Goal: Task Accomplishment & Management: Manage account settings

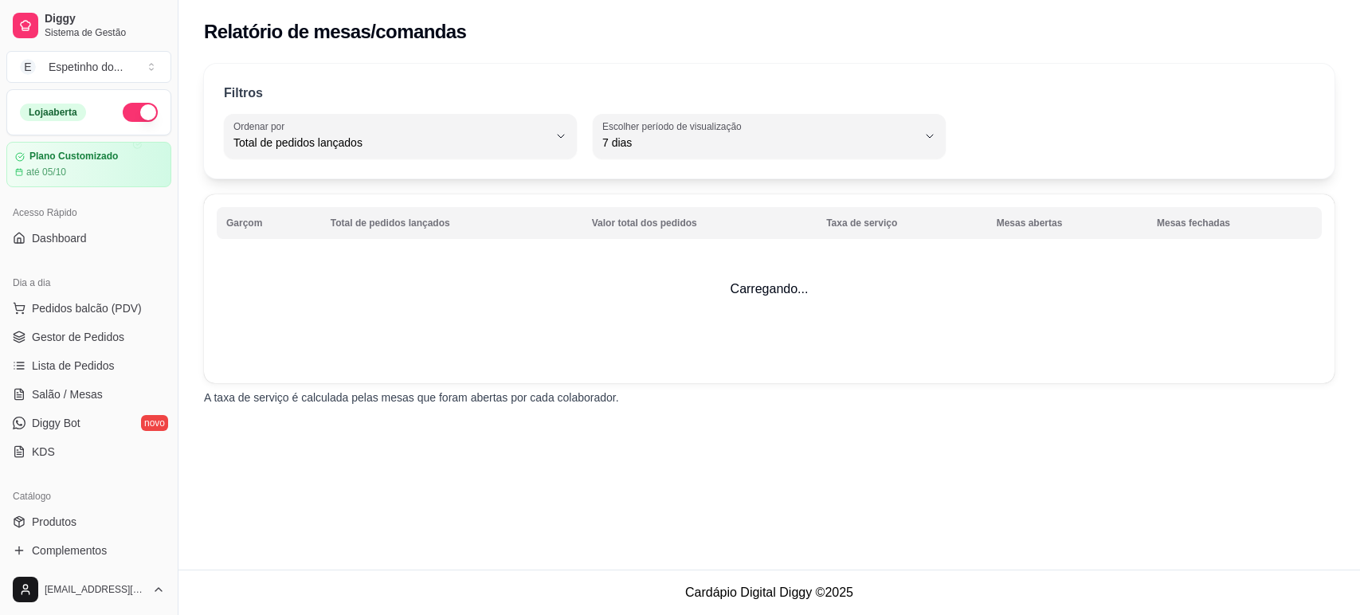
select select "TOTAL_OF_ORDERS"
select select "7"
click at [88, 348] on link "Gestor de Pedidos" at bounding box center [88, 337] width 165 height 26
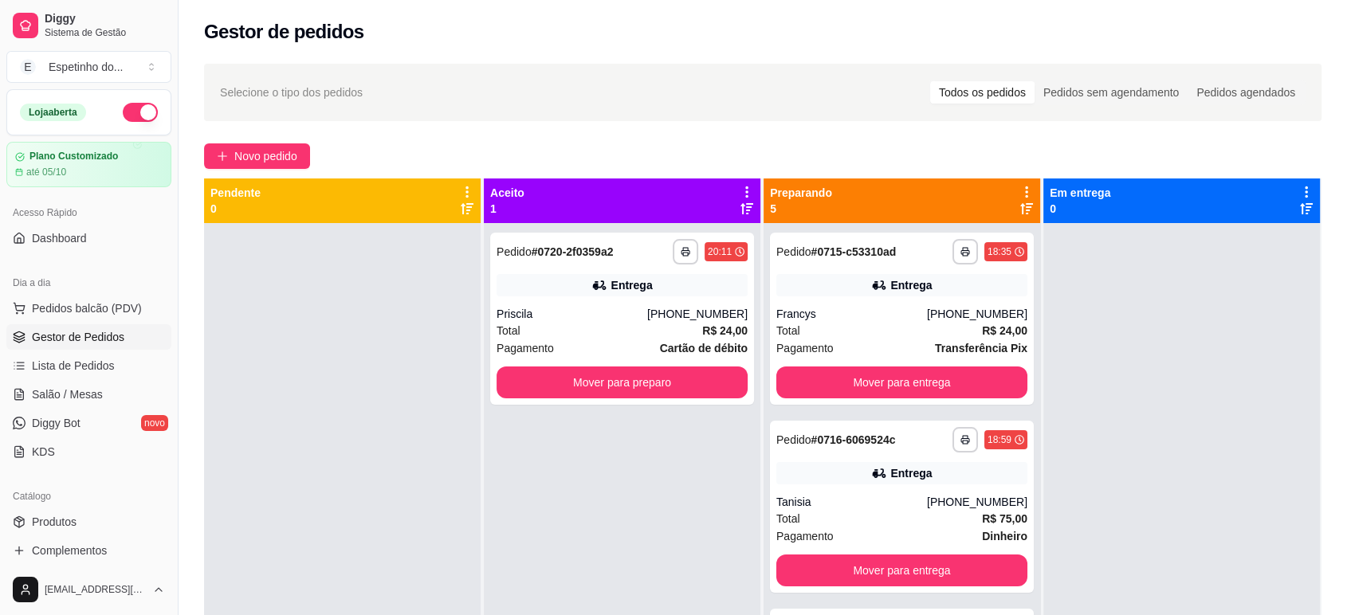
drag, startPoint x: 1278, startPoint y: 21, endPoint x: 840, endPoint y: 75, distance: 441.6
click at [840, 75] on div "Selecione o tipo dos pedidos Todos os pedidos Pedidos sem agendamento Pedidos a…" at bounding box center [762, 92] width 1117 height 57
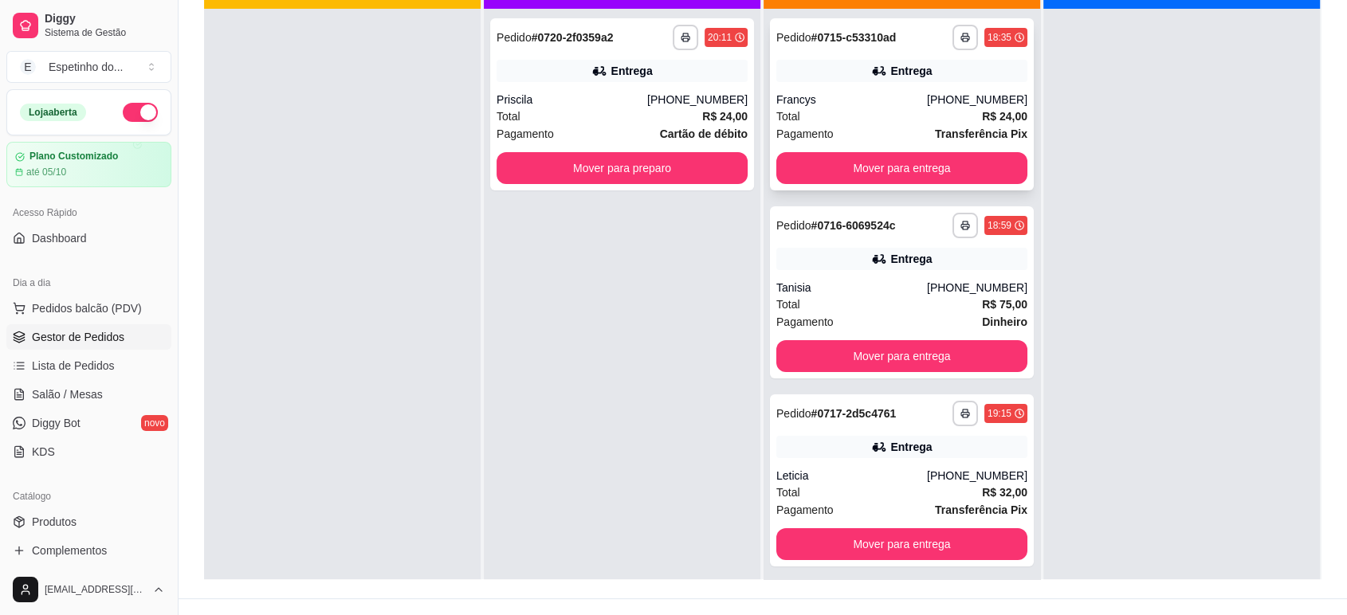
scroll to position [242, 0]
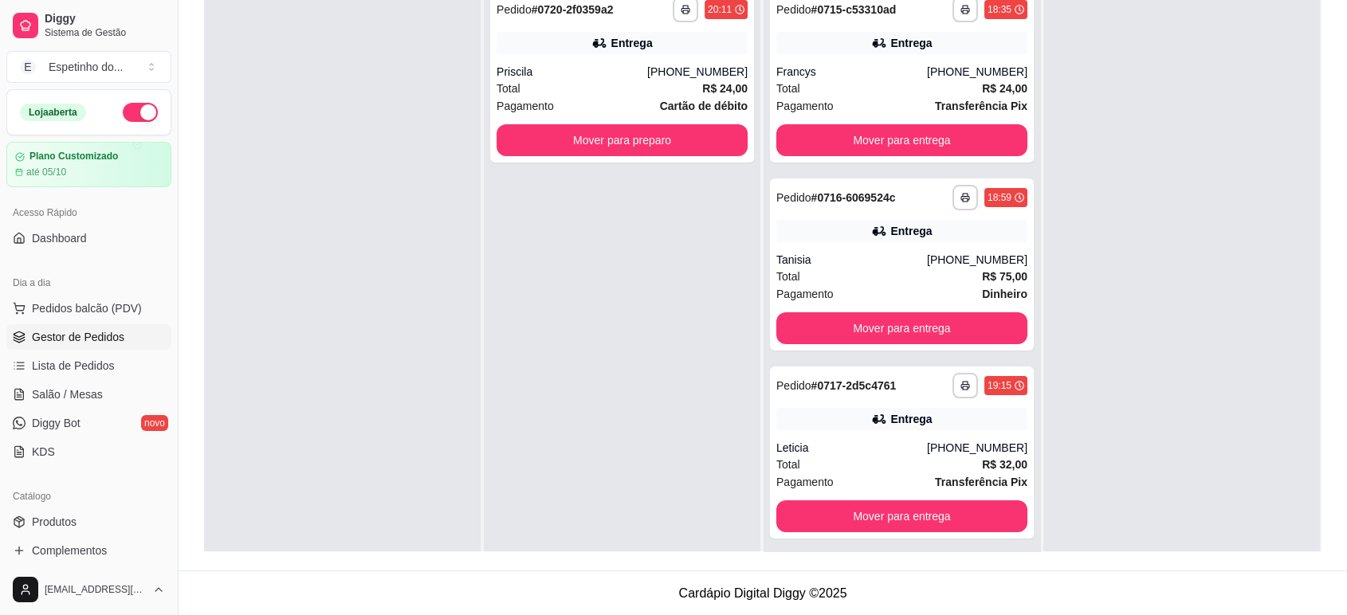
drag, startPoint x: 685, startPoint y: 207, endPoint x: 759, endPoint y: 23, distance: 198.4
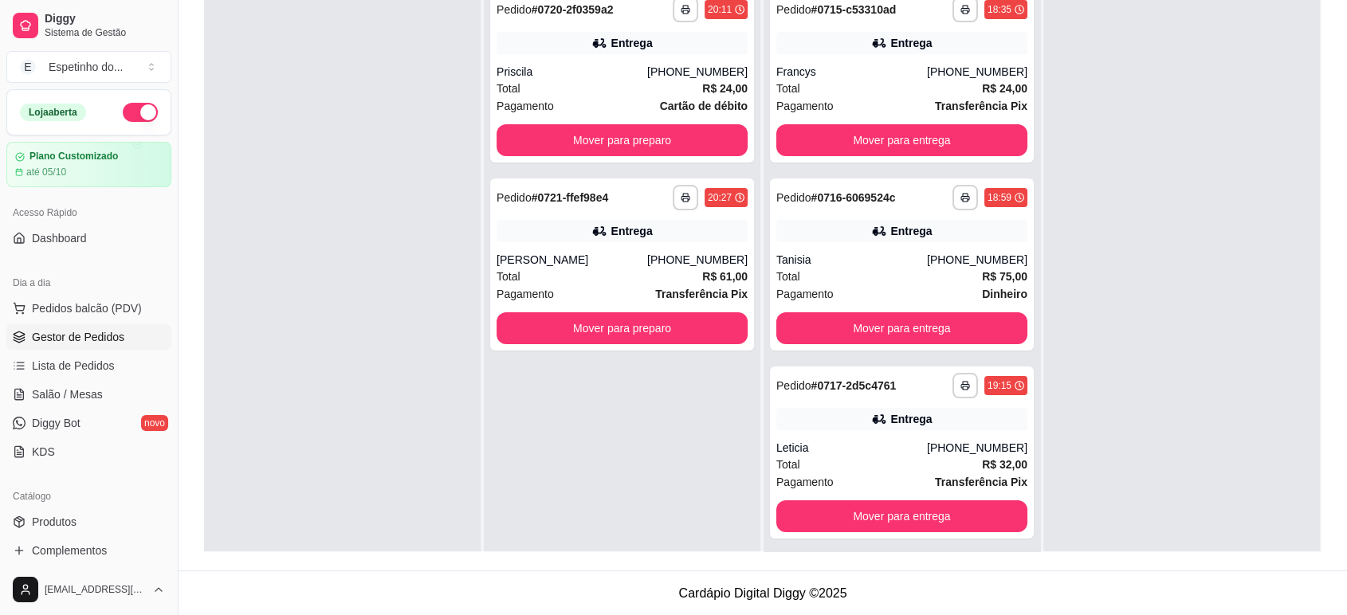
click at [618, 324] on button "Mover para preparo" at bounding box center [621, 328] width 251 height 32
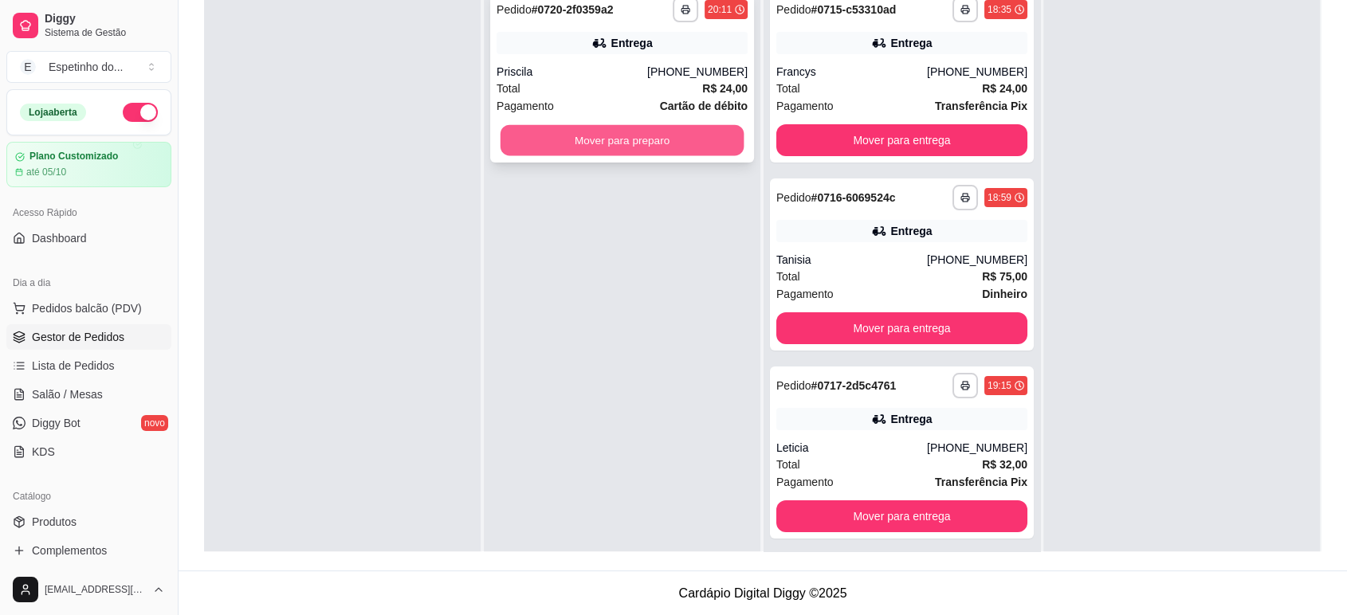
click at [631, 130] on button "Mover para preparo" at bounding box center [622, 140] width 244 height 31
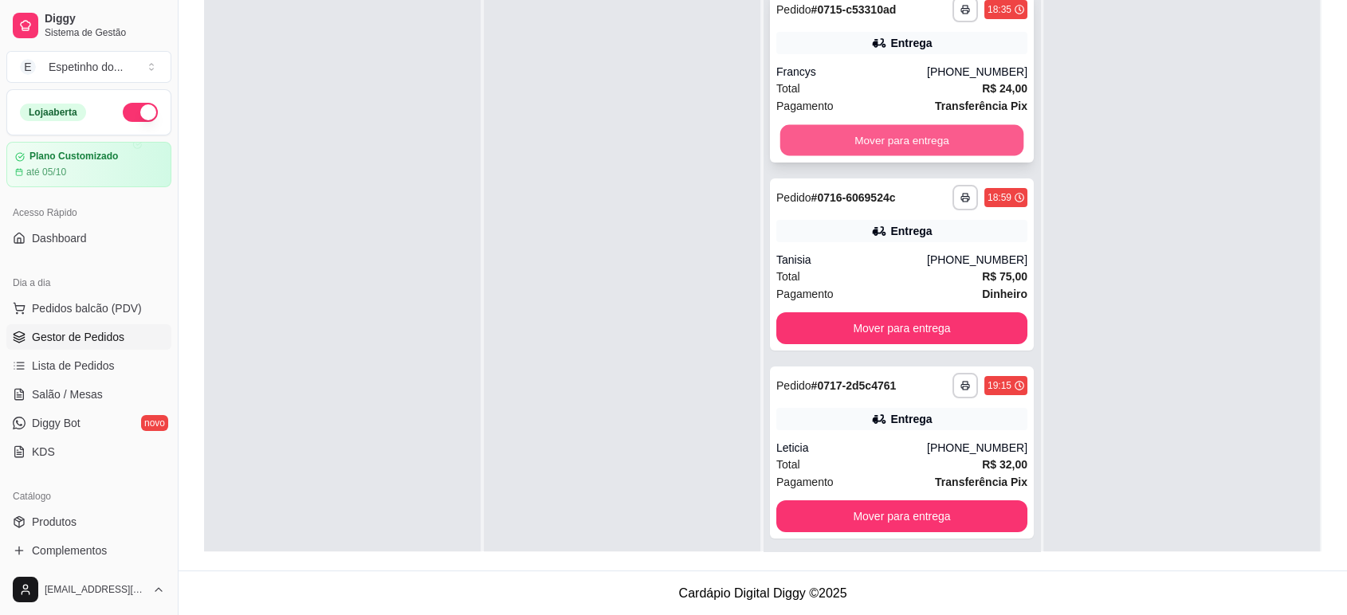
click at [839, 131] on button "Mover para entrega" at bounding box center [902, 140] width 244 height 31
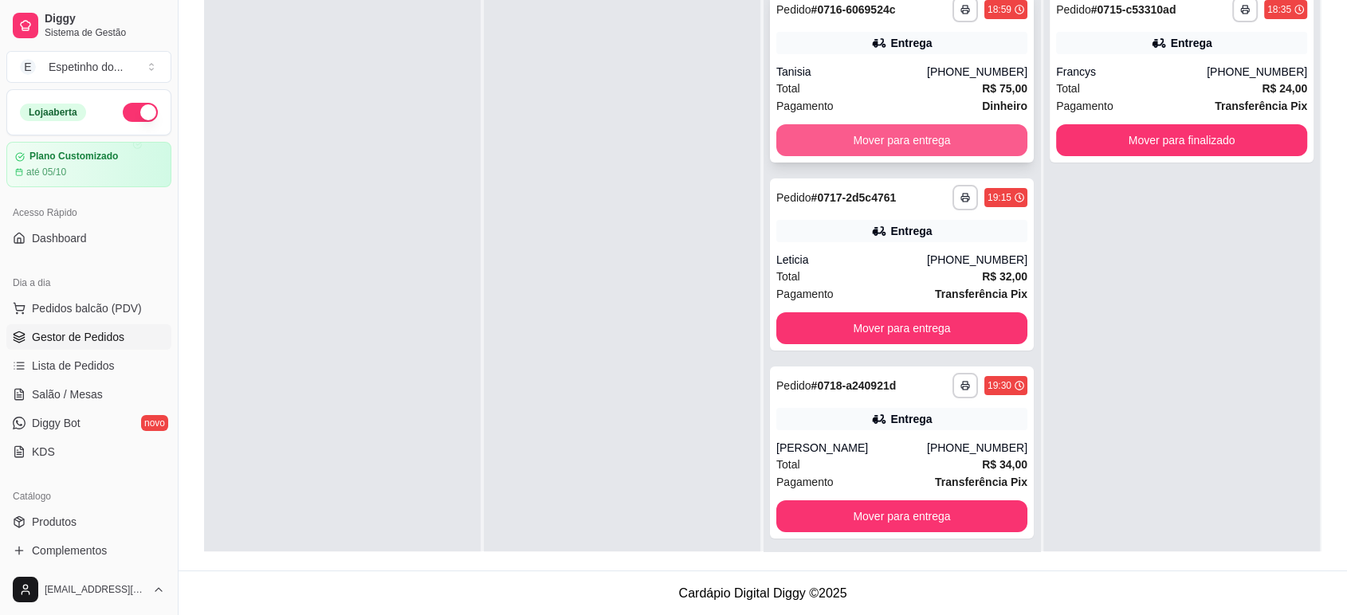
click at [842, 138] on button "Mover para entrega" at bounding box center [901, 140] width 251 height 32
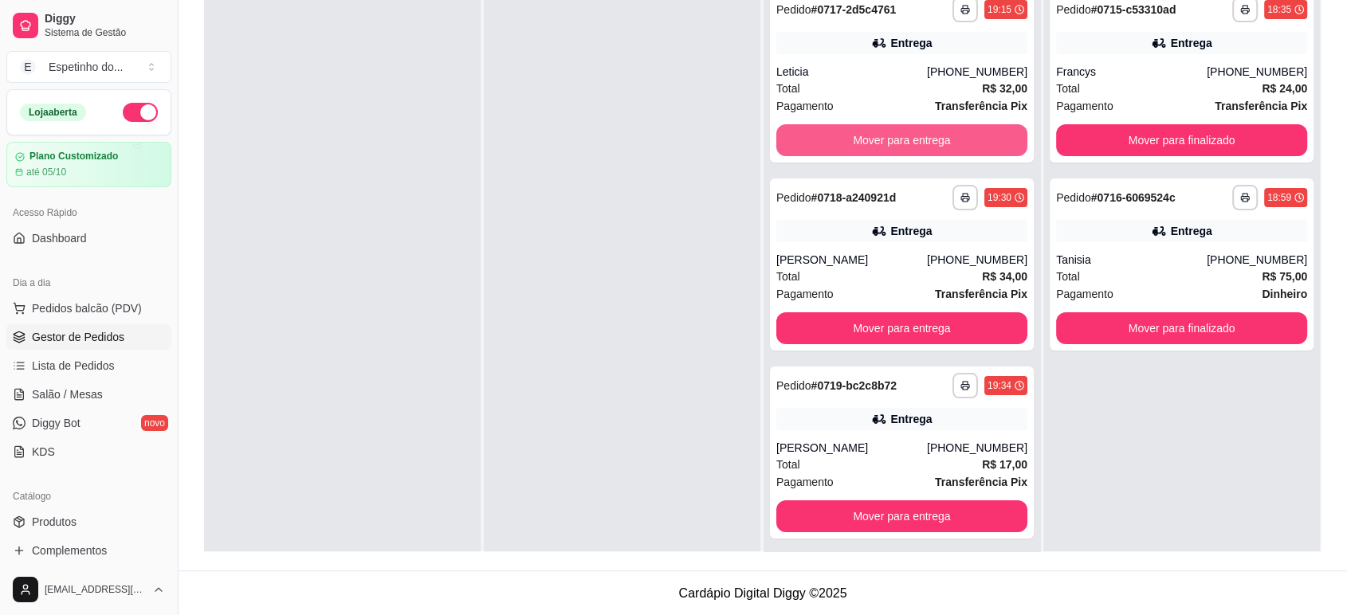
click at [842, 138] on button "Mover para entrega" at bounding box center [901, 140] width 251 height 32
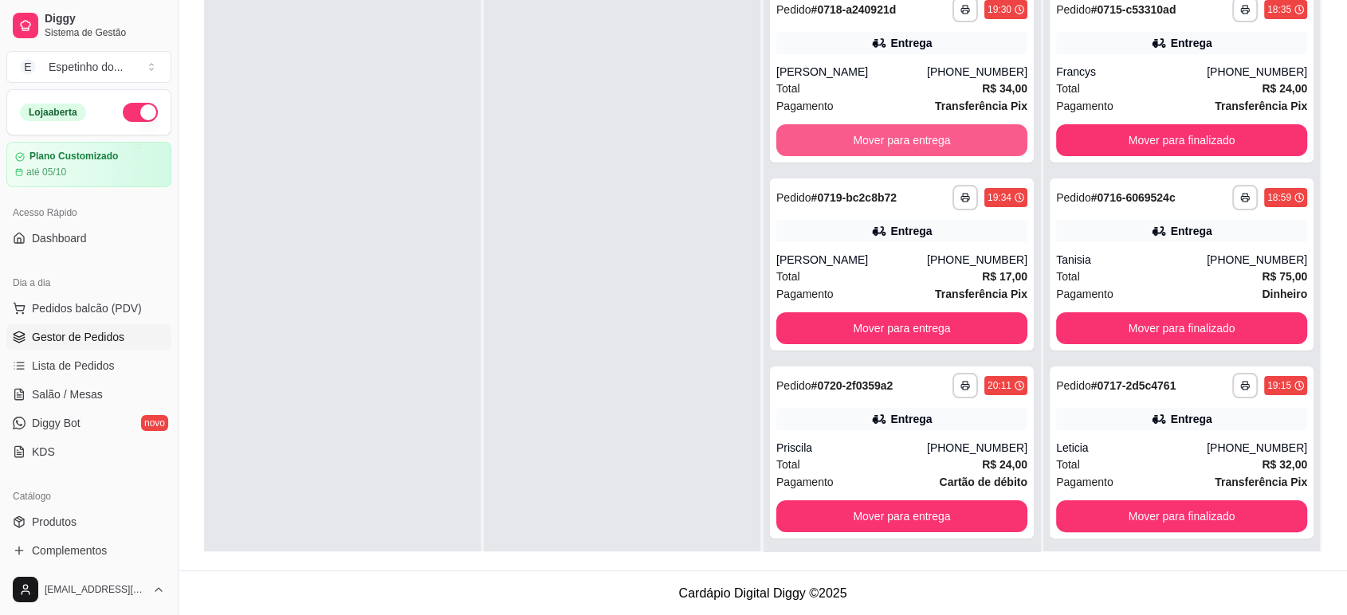
click at [842, 138] on button "Mover para entrega" at bounding box center [901, 140] width 251 height 32
click at [842, 138] on button "Mover para entrega" at bounding box center [902, 140] width 244 height 31
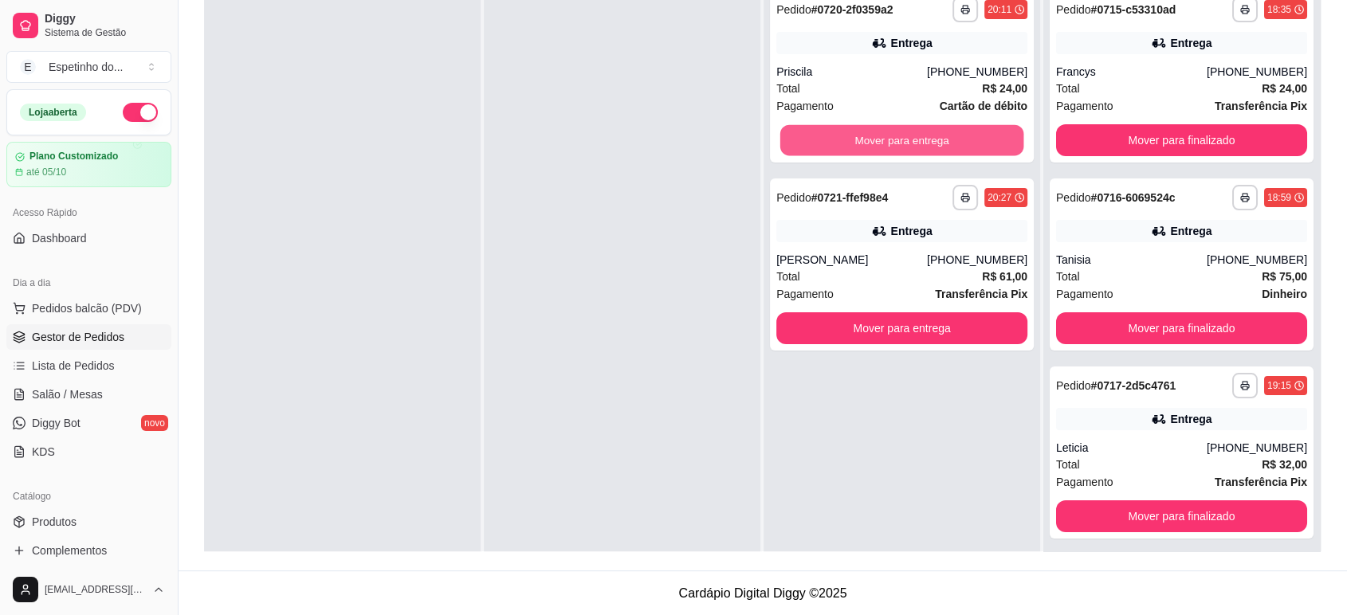
click at [842, 138] on button "Mover para entrega" at bounding box center [902, 140] width 244 height 31
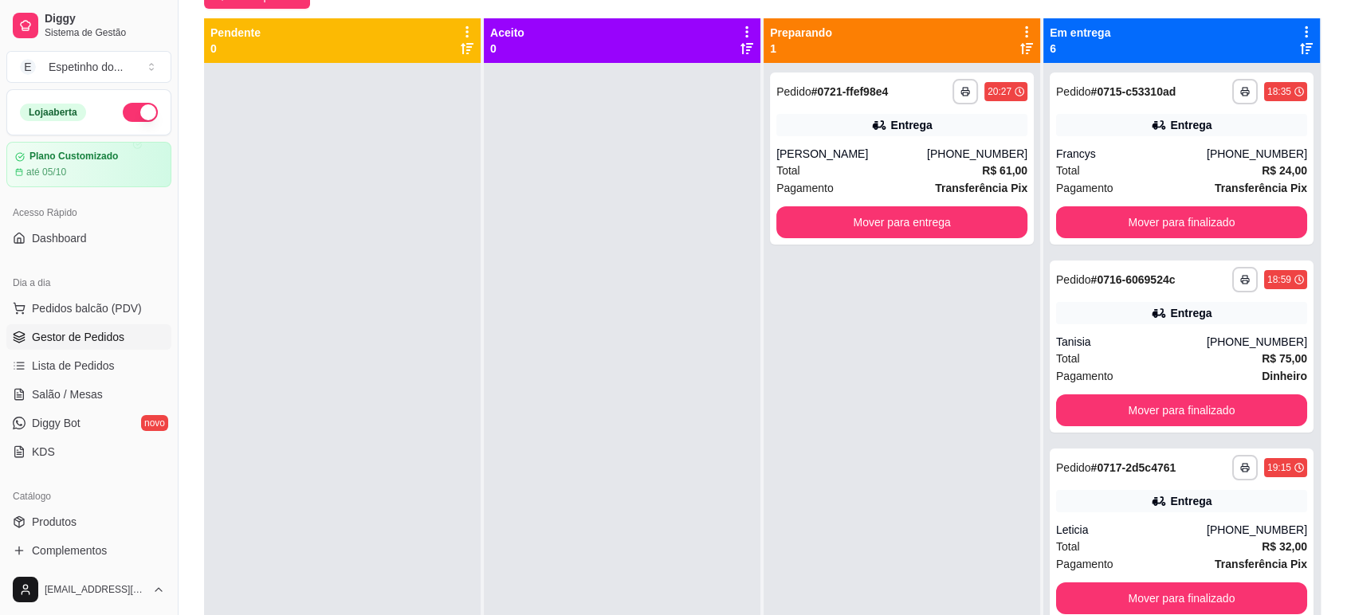
scroll to position [0, 0]
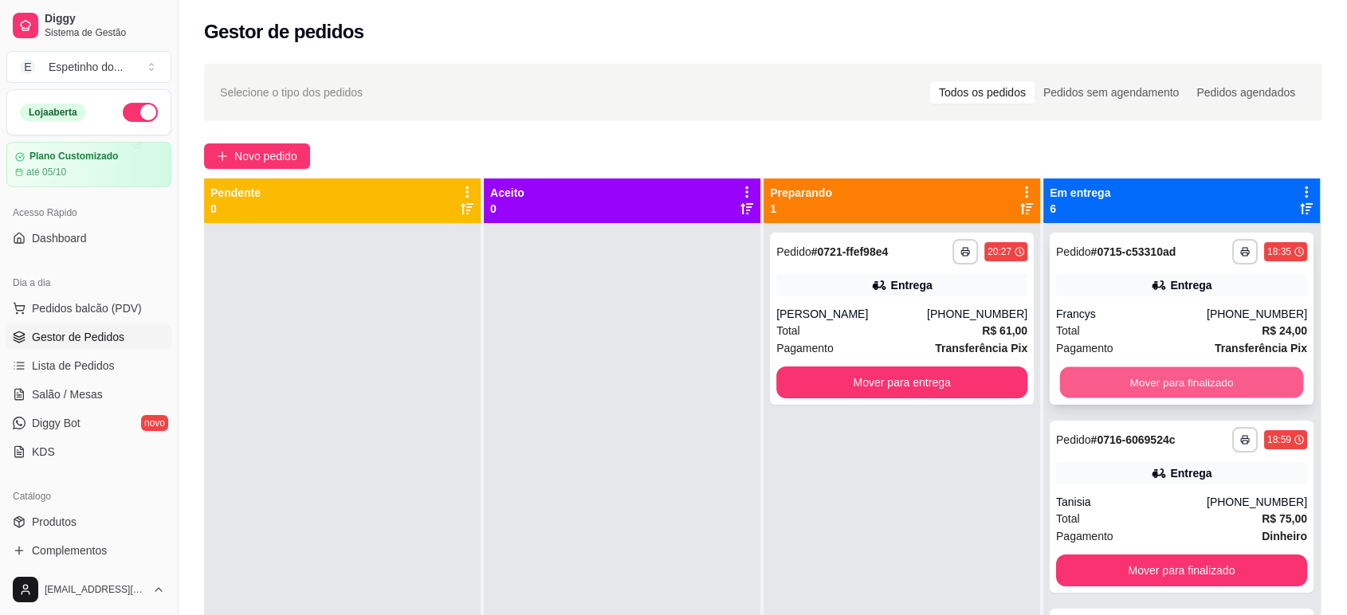
click at [1106, 381] on button "Mover para finalizado" at bounding box center [1182, 382] width 244 height 31
click at [1106, 381] on button "Mover para finalizado" at bounding box center [1181, 383] width 251 height 32
click at [1106, 381] on button "Mover para finalizado" at bounding box center [1182, 382] width 244 height 31
click at [1106, 381] on button "Mover para finalizado" at bounding box center [1181, 383] width 251 height 32
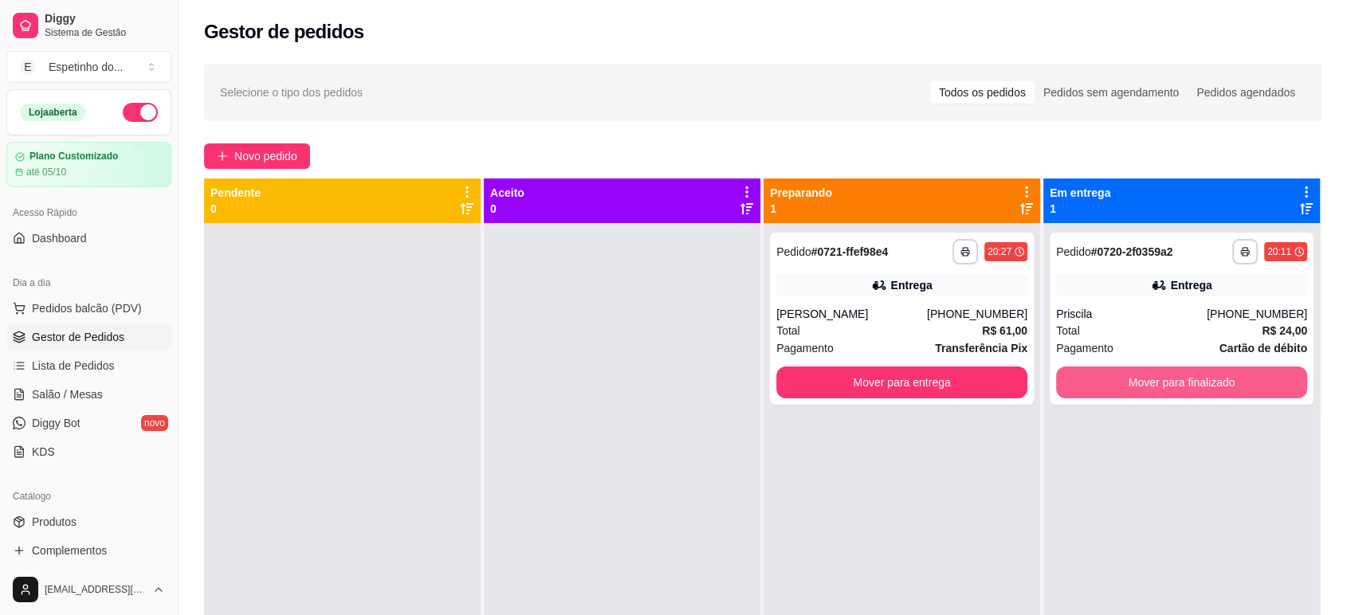
click at [1106, 381] on button "Mover para finalizado" at bounding box center [1181, 383] width 251 height 32
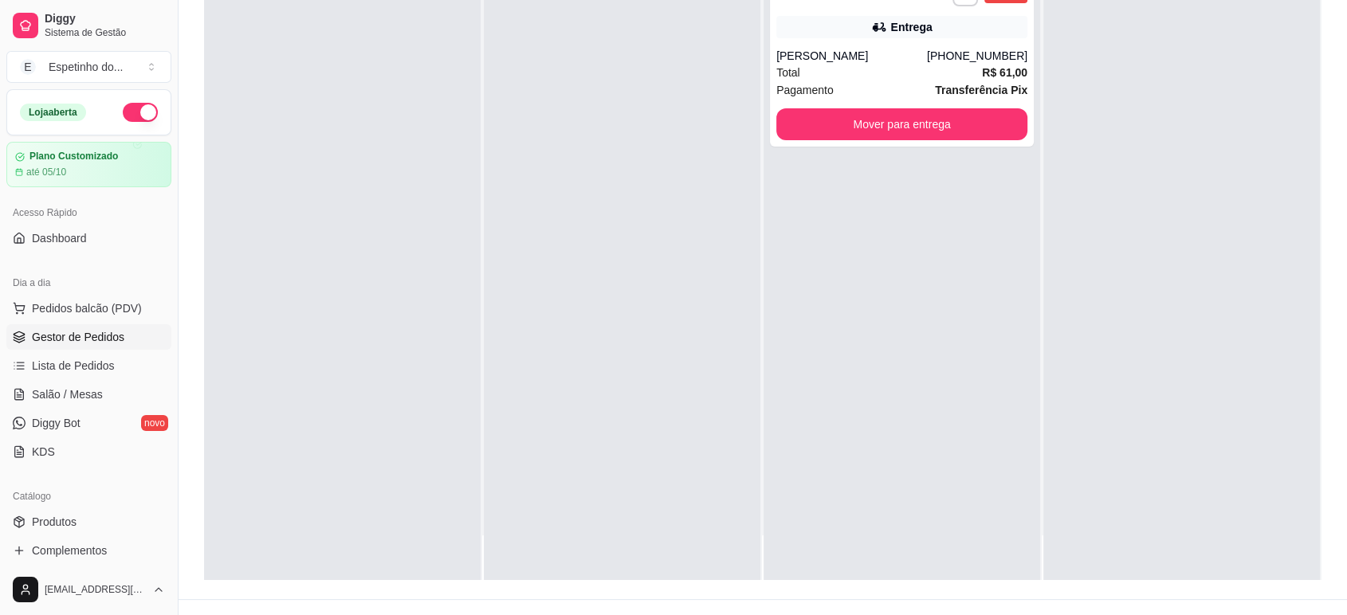
scroll to position [242, 0]
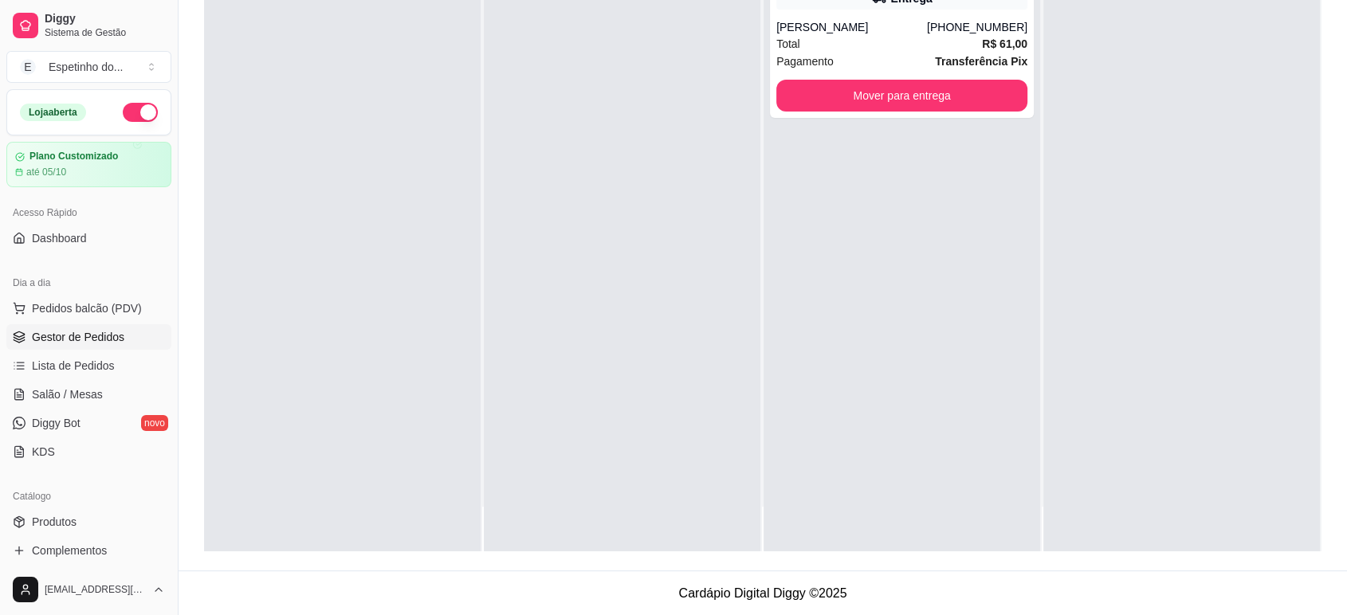
click at [405, 187] on div at bounding box center [342, 243] width 277 height 615
click at [1218, 184] on div at bounding box center [1181, 243] width 277 height 615
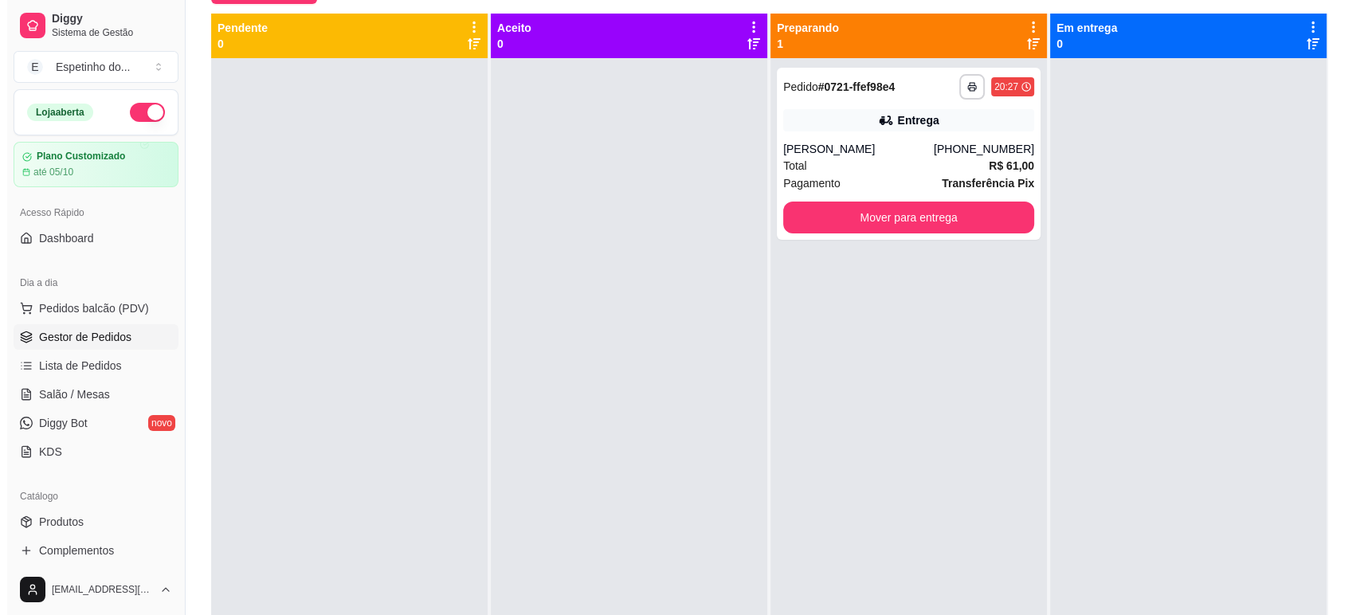
scroll to position [65, 0]
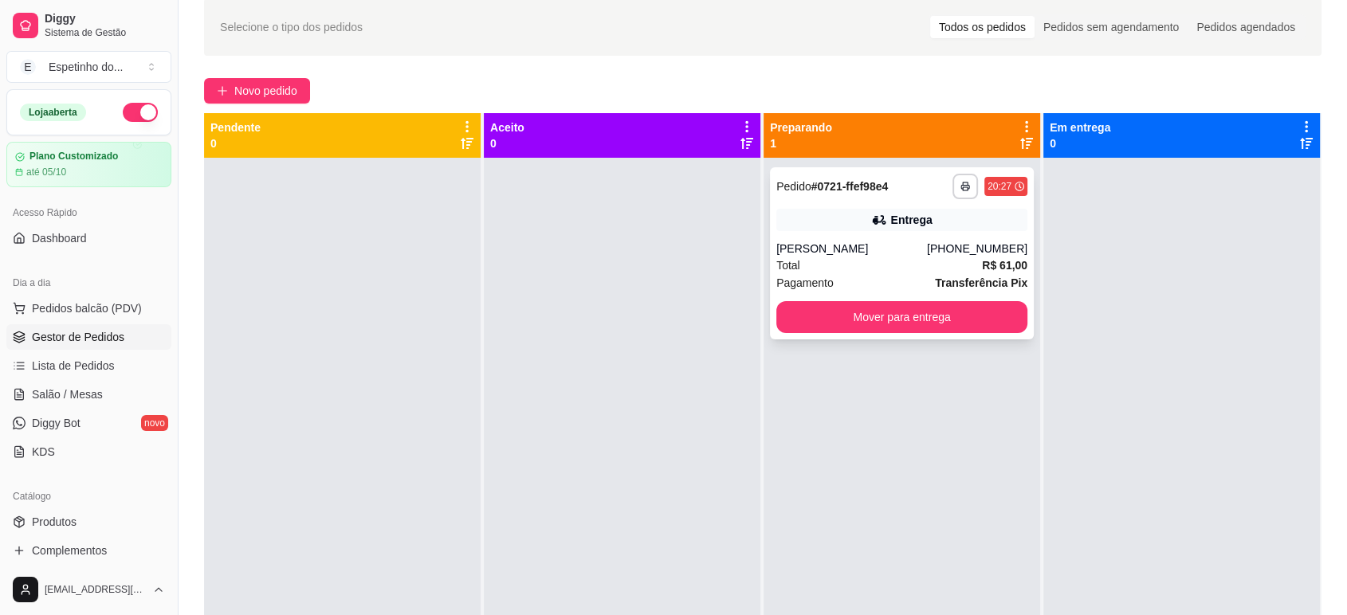
click at [854, 237] on div "**********" at bounding box center [902, 253] width 264 height 172
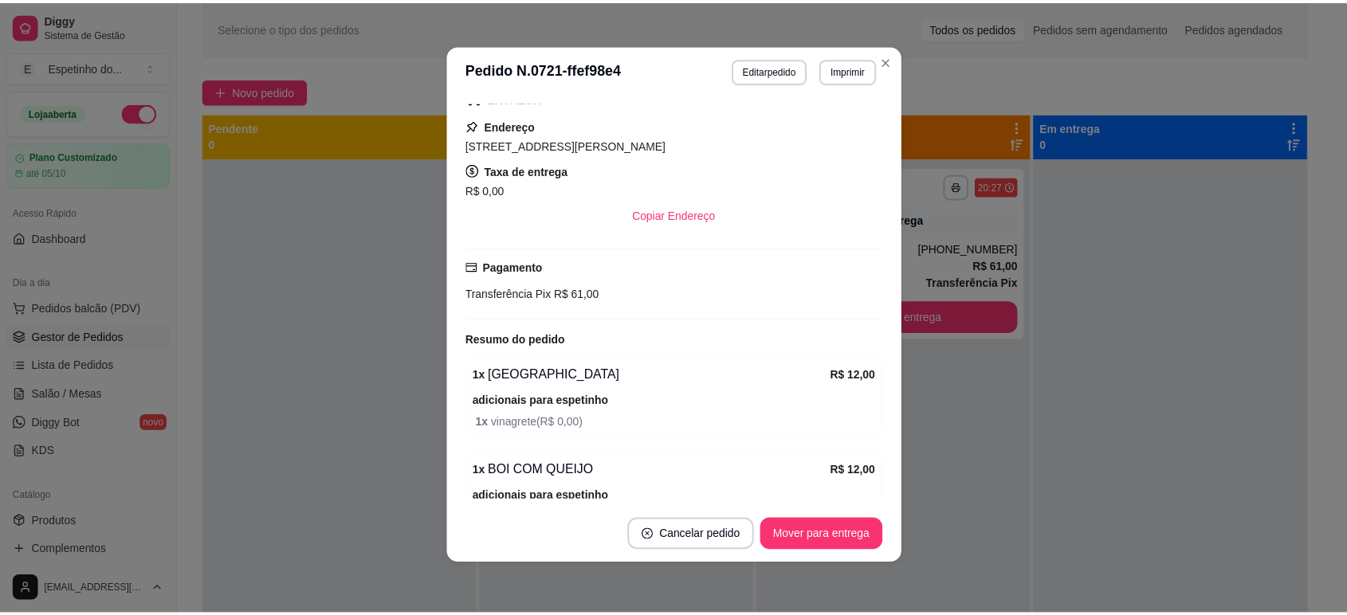
scroll to position [567, 0]
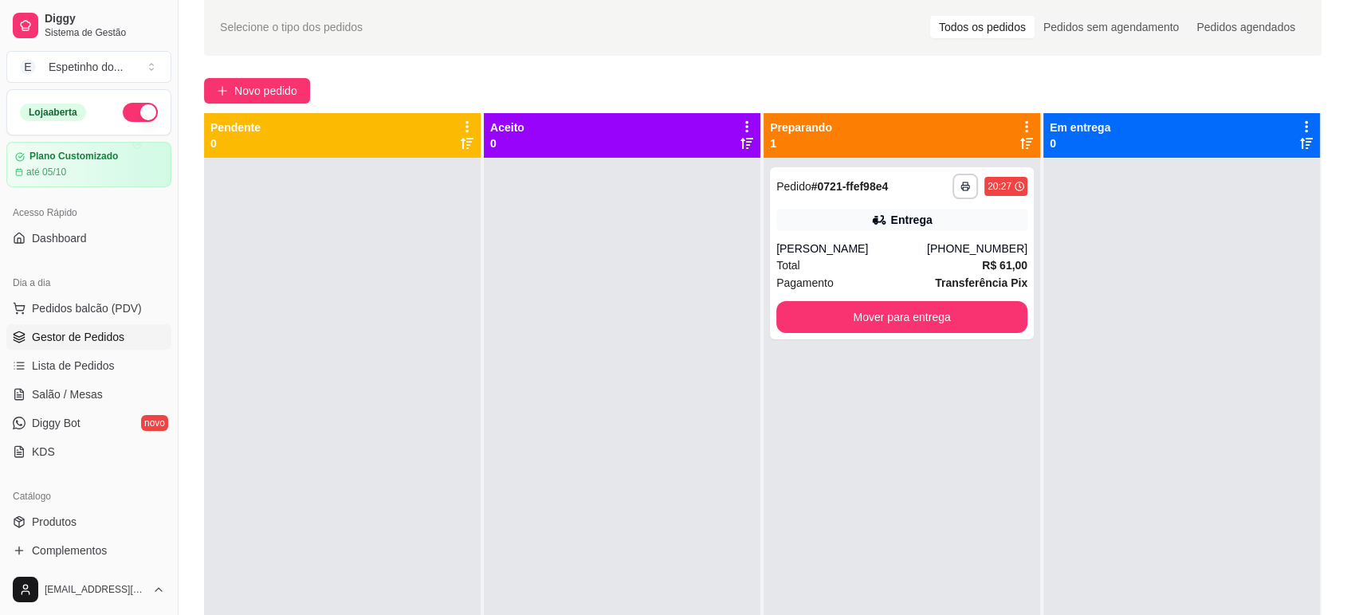
click at [1190, 357] on div at bounding box center [1181, 465] width 277 height 615
